Goal: Task Accomplishment & Management: Use online tool/utility

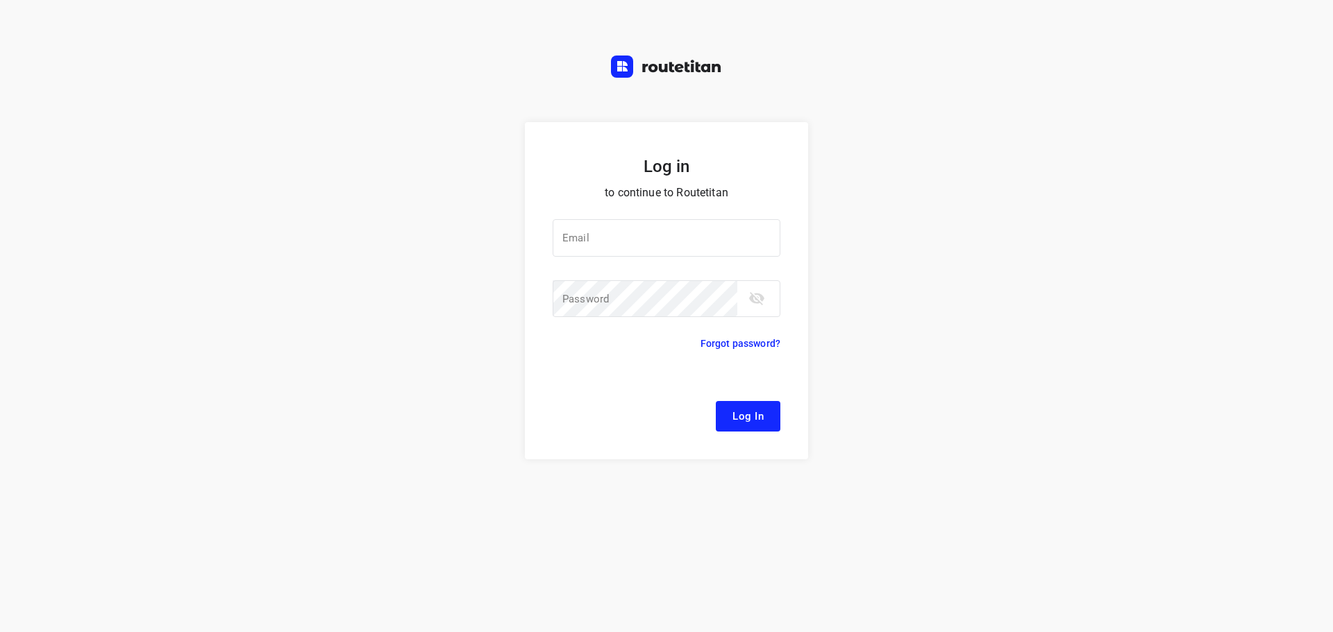
click at [0, 0] on div at bounding box center [0, 0] width 0 height 0
type input "[EMAIL_ADDRESS][DOMAIN_NAME]"
drag, startPoint x: 745, startPoint y: 421, endPoint x: 752, endPoint y: 422, distance: 7.0
click at [747, 421] on span "Log In" at bounding box center [747, 416] width 31 height 18
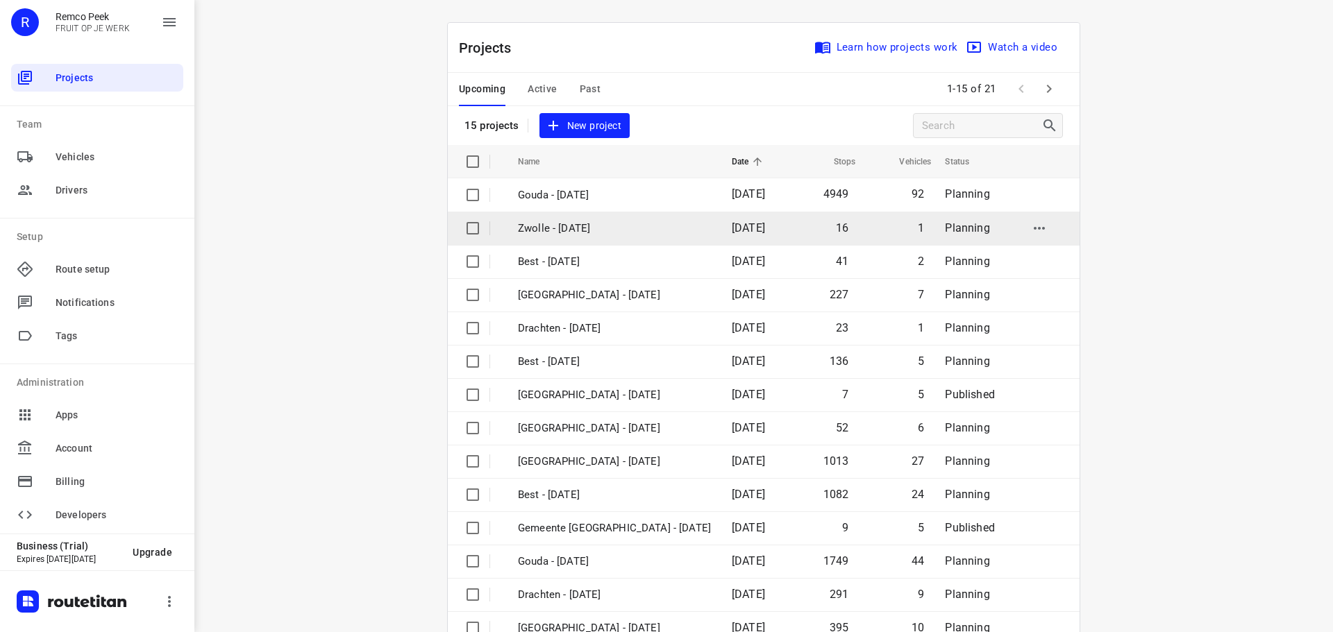
click at [0, 0] on div at bounding box center [0, 0] width 0 height 0
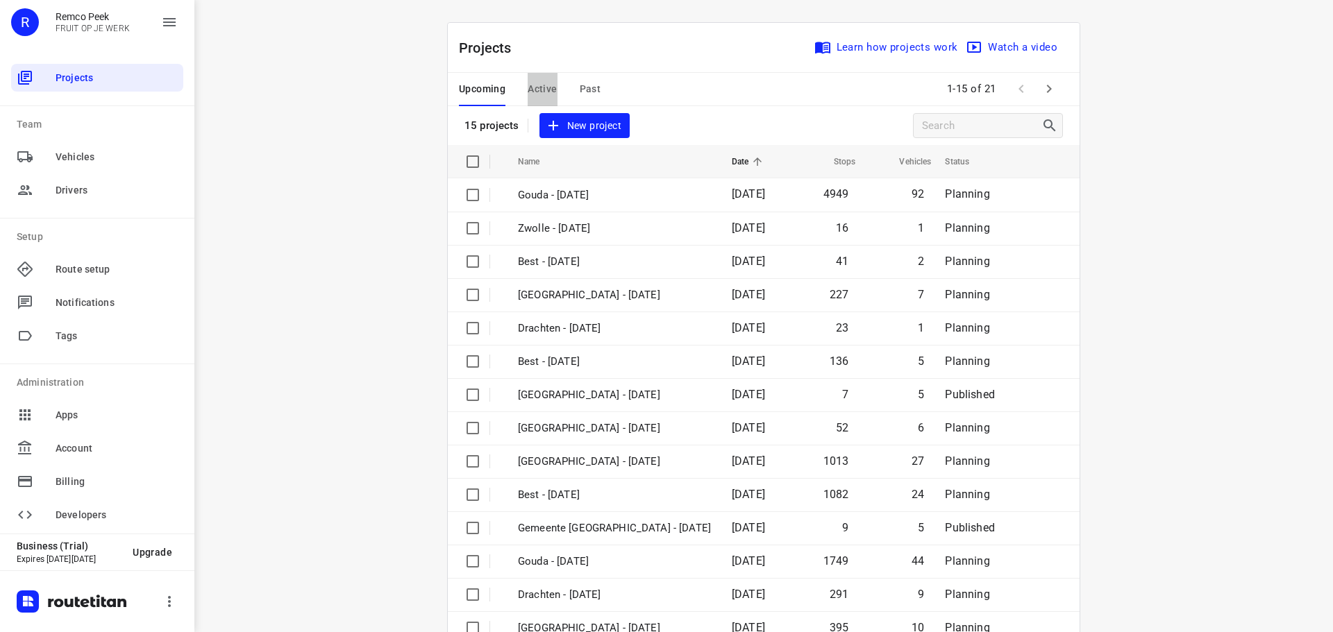
click at [533, 93] on span "Active" at bounding box center [541, 89] width 29 height 17
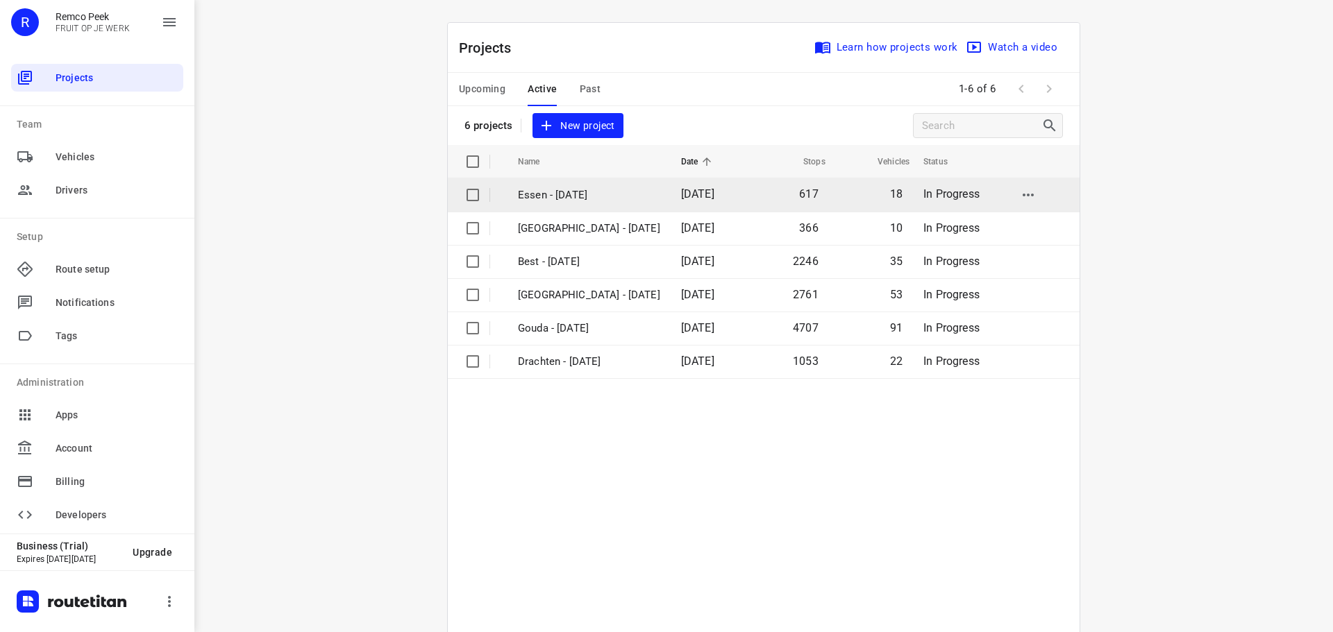
click at [588, 193] on p "Essen - [DATE]" at bounding box center [589, 195] width 142 height 16
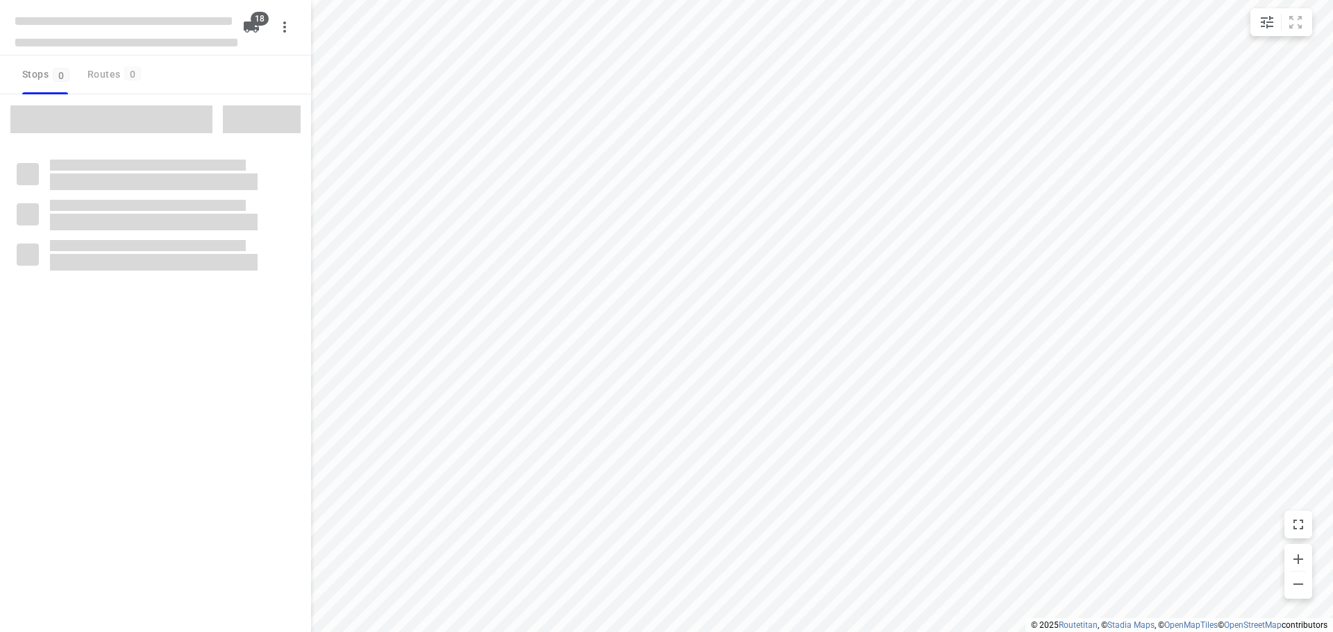
checkbox input "true"
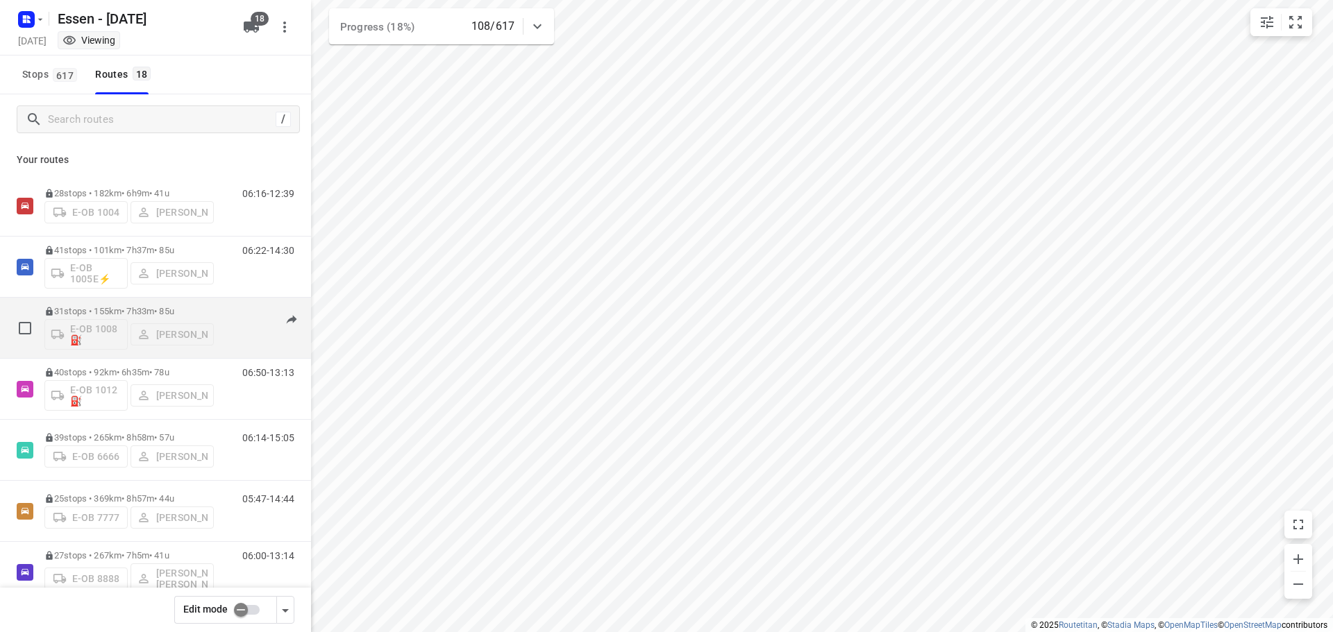
click at [144, 306] on p "31 stops • 155km • 7h33m • 85u" at bounding box center [128, 311] width 169 height 10
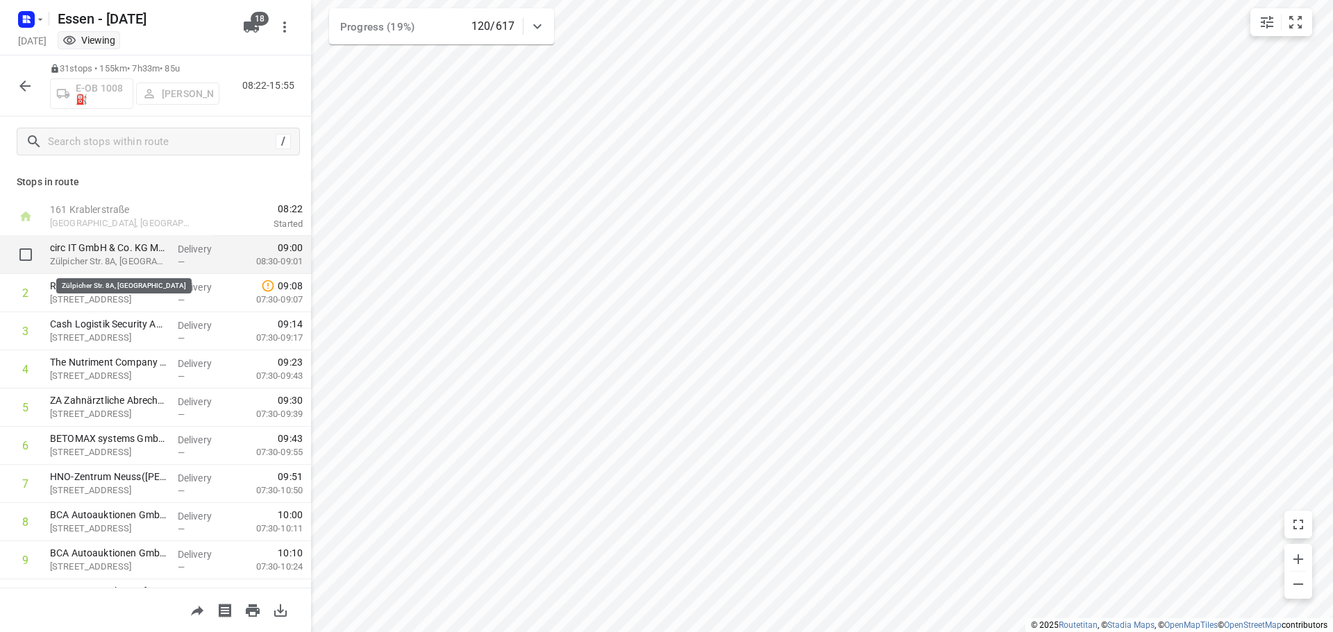
click at [135, 255] on p "Zülpicher Str. 8A, [GEOGRAPHIC_DATA]" at bounding box center [108, 262] width 117 height 14
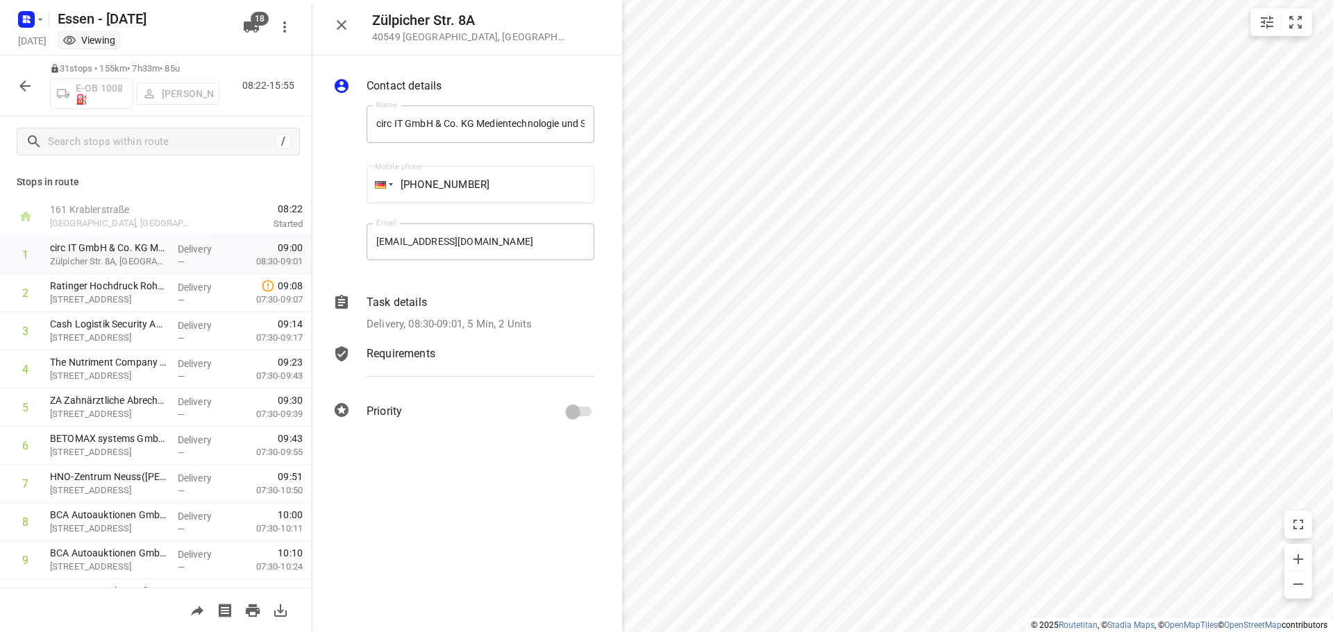
click at [410, 303] on p "Task details" at bounding box center [396, 302] width 60 height 17
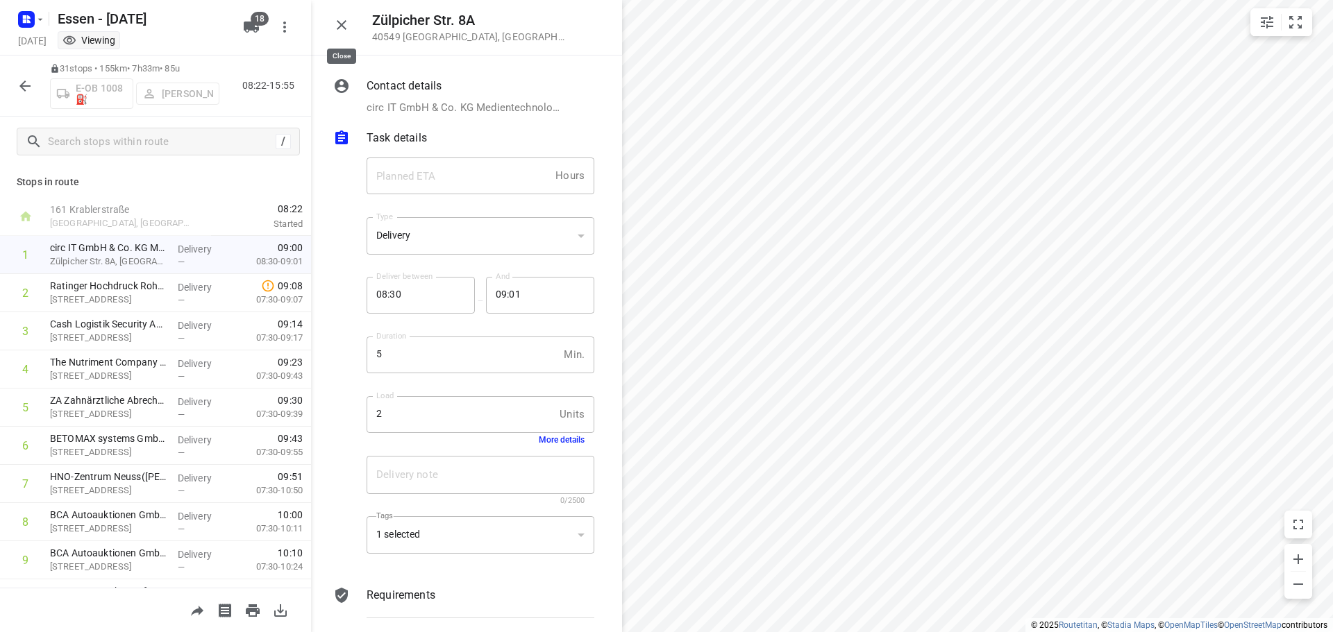
click at [346, 22] on icon "button" at bounding box center [341, 25] width 17 height 17
